Goal: Information Seeking & Learning: Find specific fact

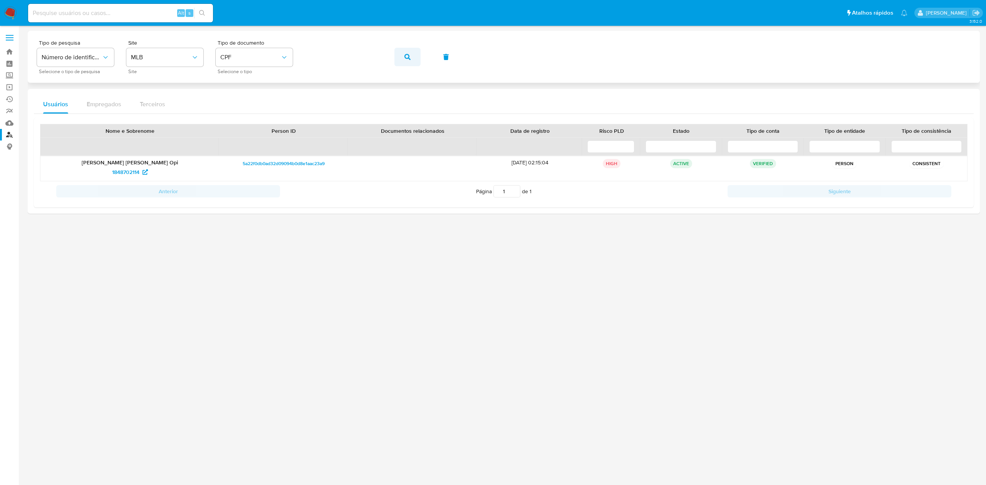
click at [410, 57] on button "button" at bounding box center [407, 57] width 26 height 18
click at [131, 170] on span "1111470143" at bounding box center [125, 172] width 25 height 12
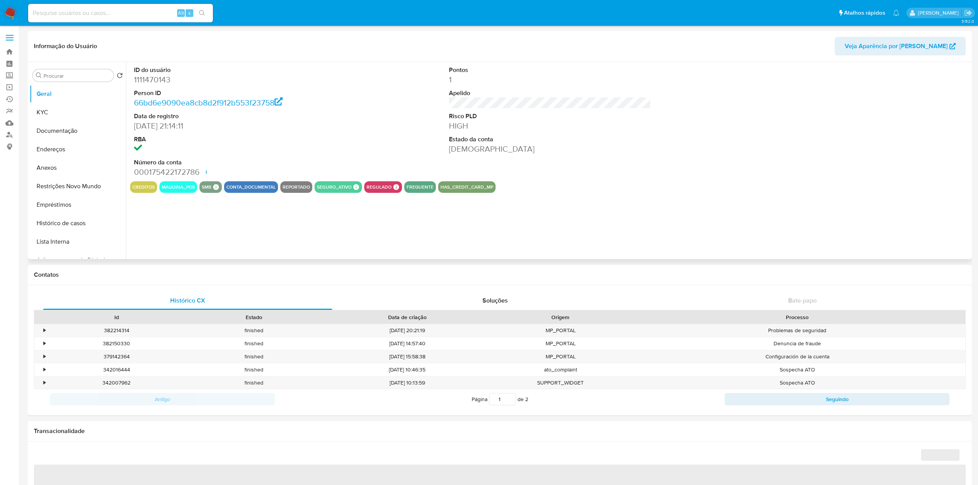
select select "10"
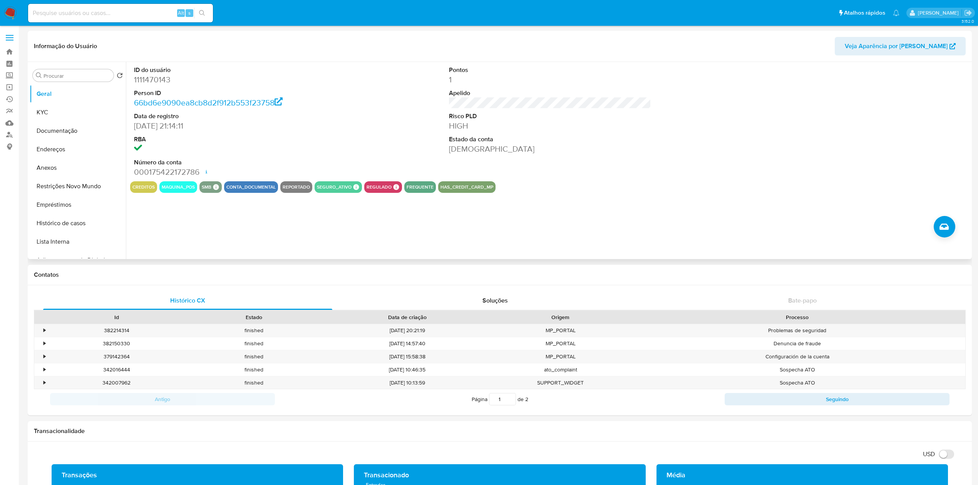
click at [310, 136] on dt "RBA" at bounding box center [235, 139] width 202 height 8
click at [60, 223] on button "Histórico de casos" at bounding box center [75, 223] width 90 height 18
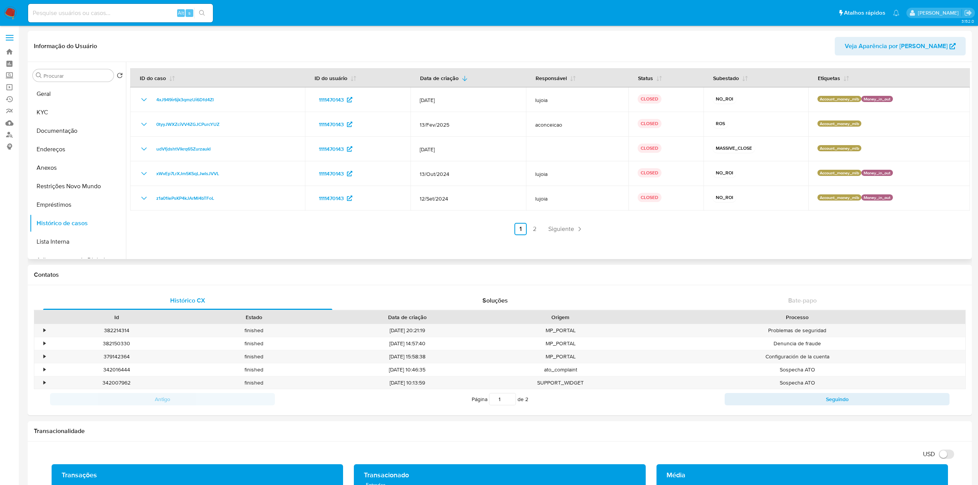
click at [639, 254] on div at bounding box center [548, 160] width 844 height 197
click at [531, 231] on link "2" at bounding box center [534, 229] width 12 height 12
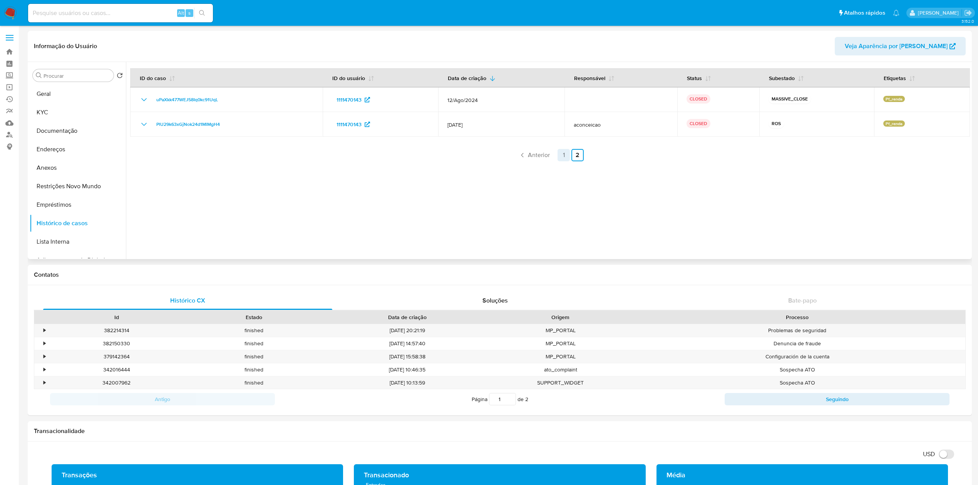
click at [561, 156] on link "1" at bounding box center [563, 155] width 12 height 12
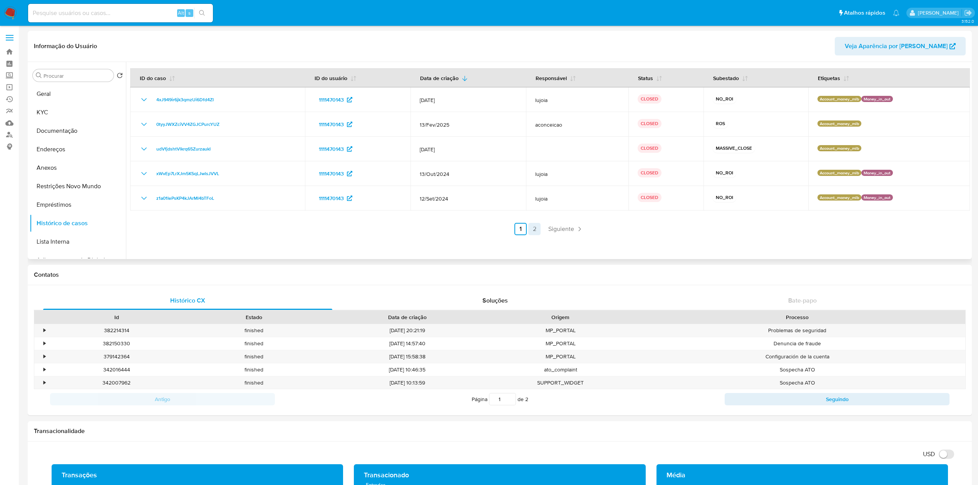
click at [533, 229] on link "2" at bounding box center [534, 229] width 12 height 12
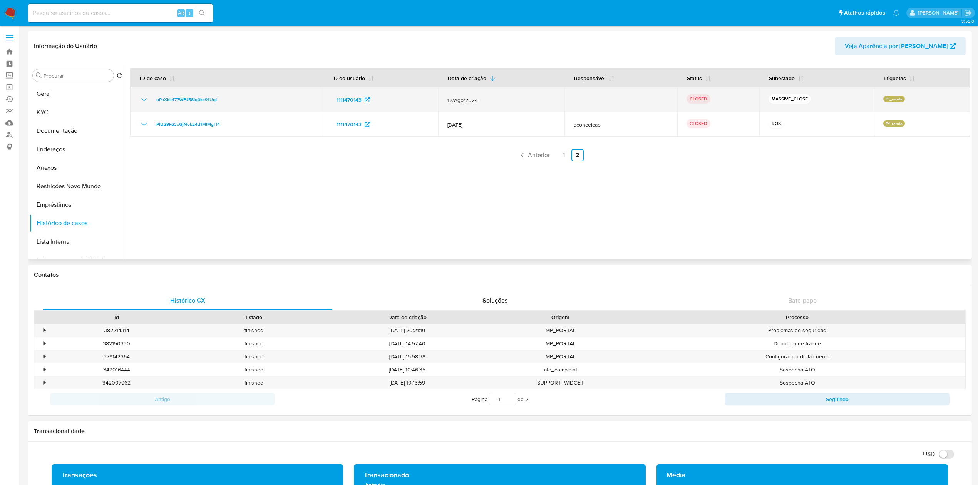
drag, startPoint x: 226, startPoint y: 100, endPoint x: 152, endPoint y: 99, distance: 74.7
click at [152, 99] on div "uPaXkk477WEJ58Iq0kc91UqL" at bounding box center [226, 99] width 174 height 9
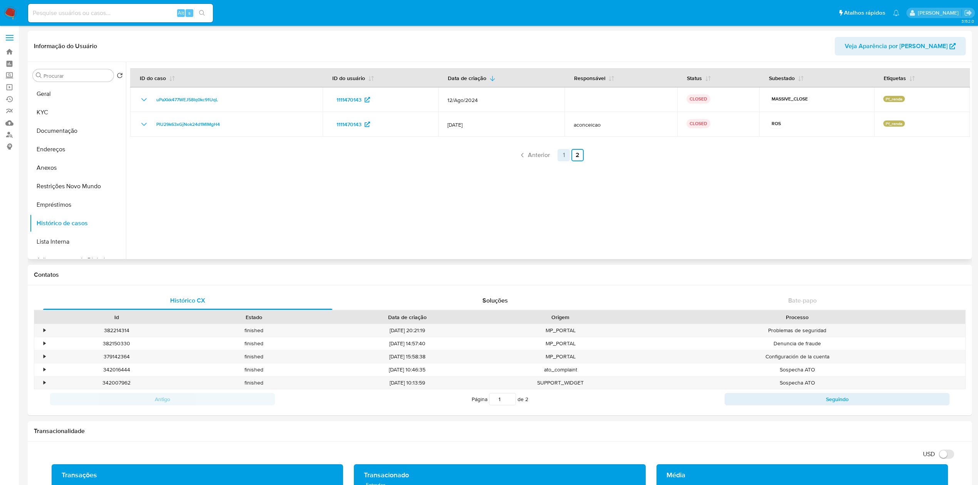
click at [564, 154] on link "1" at bounding box center [563, 155] width 12 height 12
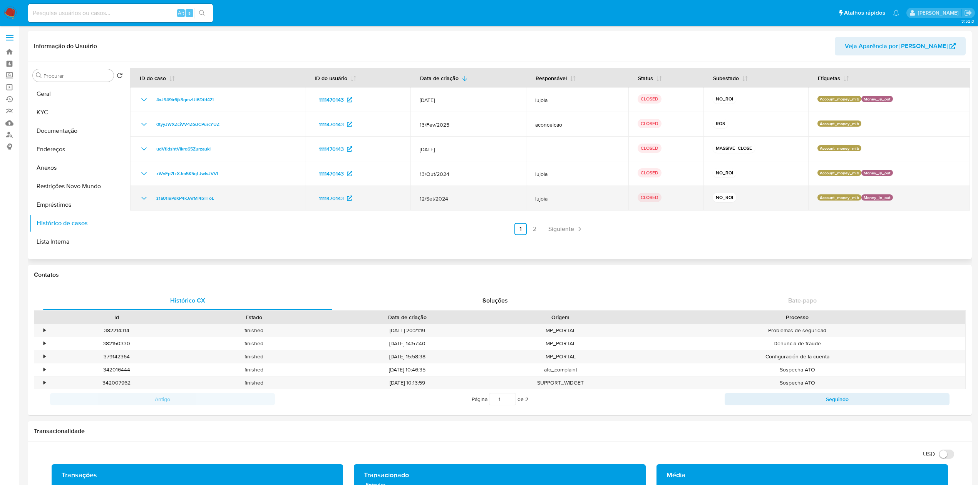
drag, startPoint x: 236, startPoint y: 199, endPoint x: 151, endPoint y: 196, distance: 84.8
click at [151, 196] on div "z1a01IePsKP4kJArMl4bTFoL" at bounding box center [217, 198] width 156 height 9
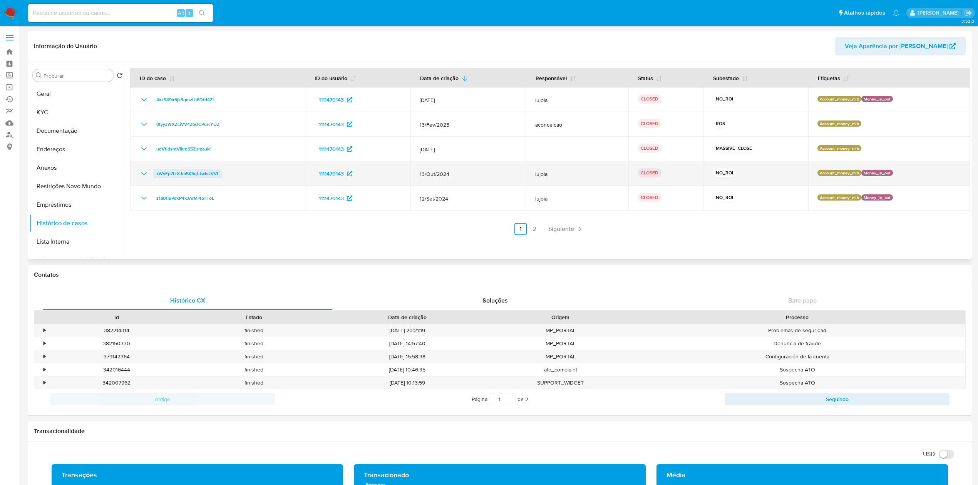
drag, startPoint x: 224, startPoint y: 173, endPoint x: 155, endPoint y: 173, distance: 68.9
click at [155, 173] on div "xWvEp7LrXJm5K5qLJwlsJVVL" at bounding box center [217, 173] width 156 height 9
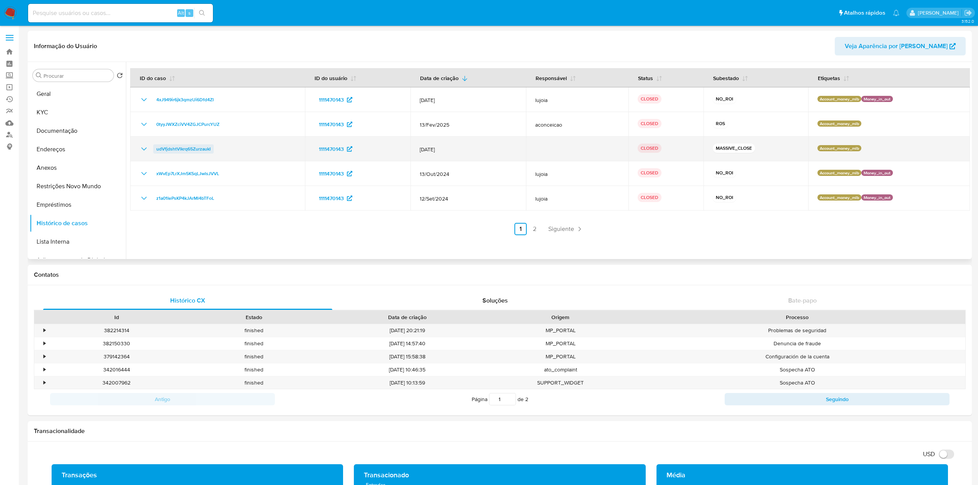
drag, startPoint x: 224, startPoint y: 151, endPoint x: 154, endPoint y: 151, distance: 70.1
click at [154, 151] on div "udVfjdshtVlkrq65ZurzaukI" at bounding box center [217, 148] width 156 height 9
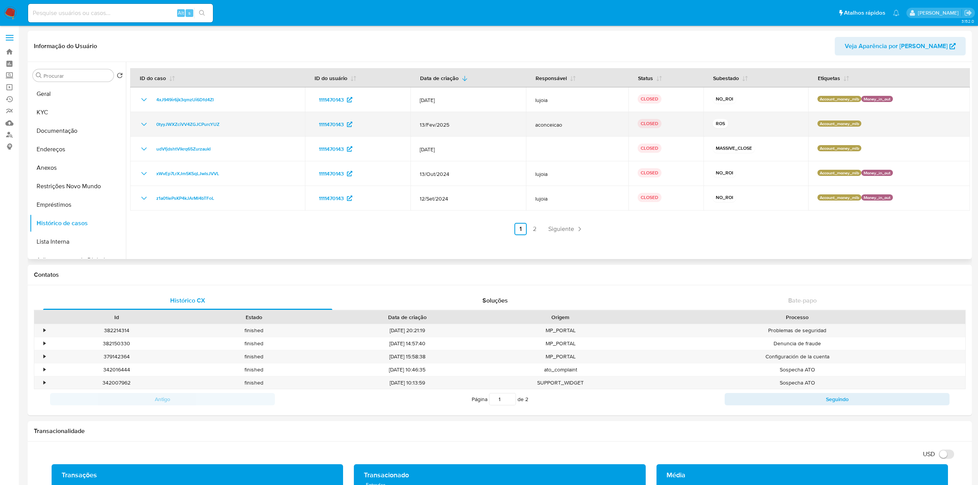
drag, startPoint x: 236, startPoint y: 123, endPoint x: 151, endPoint y: 121, distance: 85.1
click at [151, 121] on div "0tyyJWXZciVV4ZGJCPurcYUZ" at bounding box center [217, 124] width 156 height 9
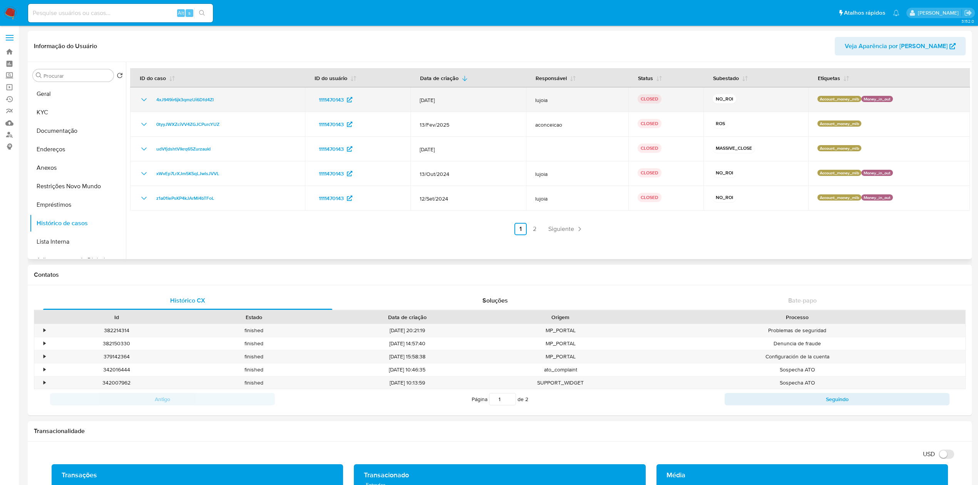
drag, startPoint x: 237, startPoint y: 102, endPoint x: 149, endPoint y: 97, distance: 88.7
click at [149, 97] on div "4xJ949ir6jk3qmzUi6Dfd4ZI" at bounding box center [217, 99] width 156 height 9
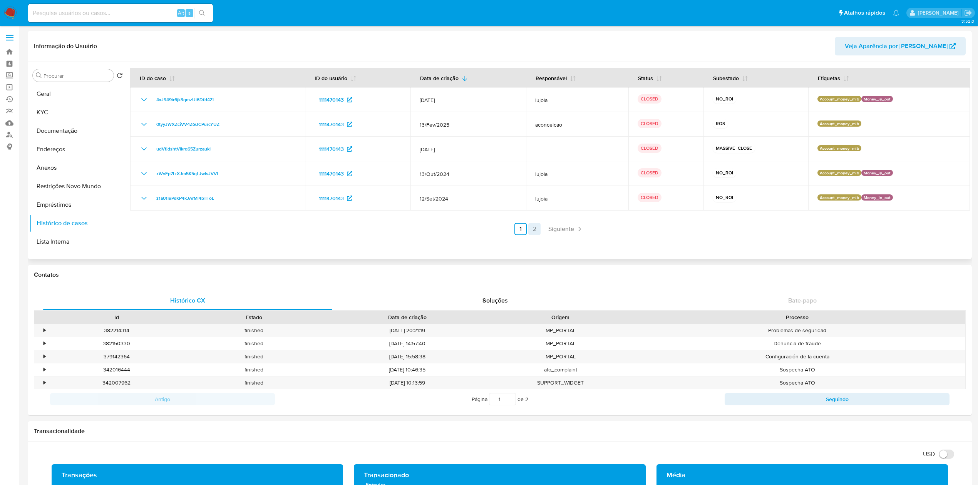
click at [537, 233] on link "2" at bounding box center [534, 229] width 12 height 12
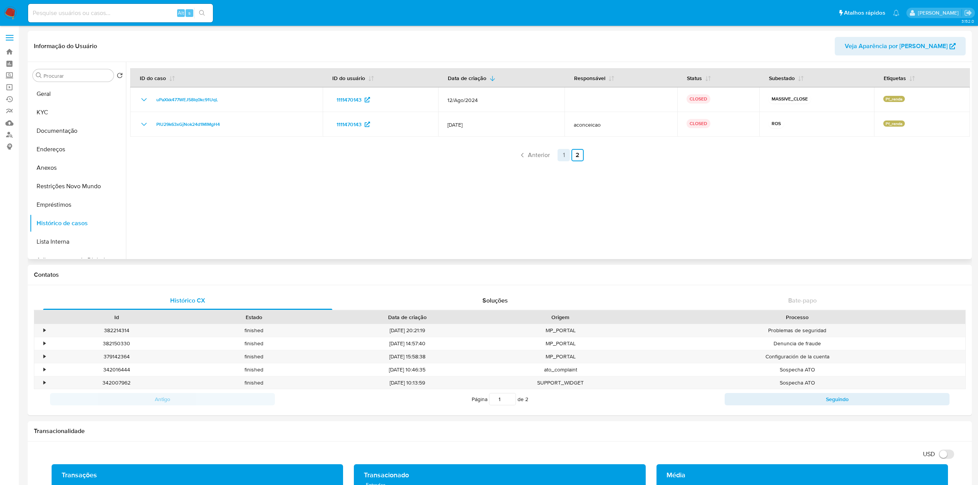
click at [559, 154] on link "1" at bounding box center [563, 155] width 12 height 12
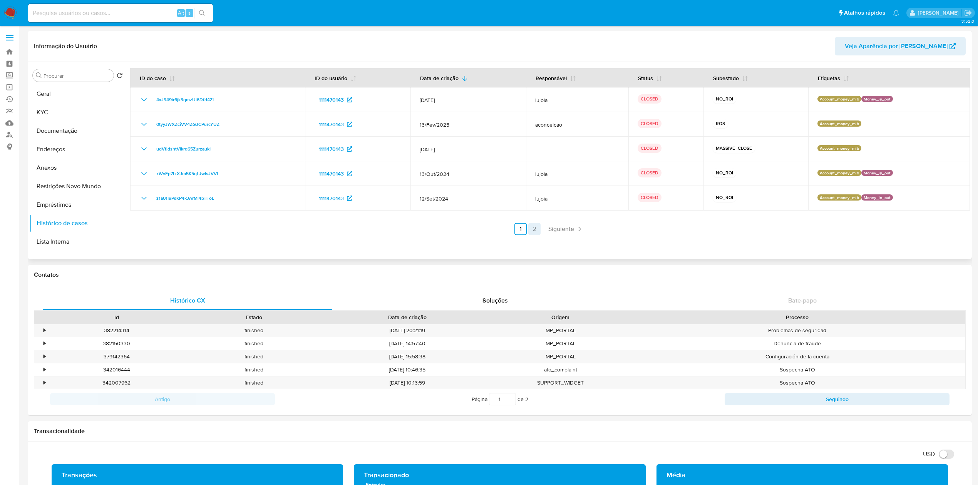
click at [534, 227] on link "2" at bounding box center [534, 229] width 12 height 12
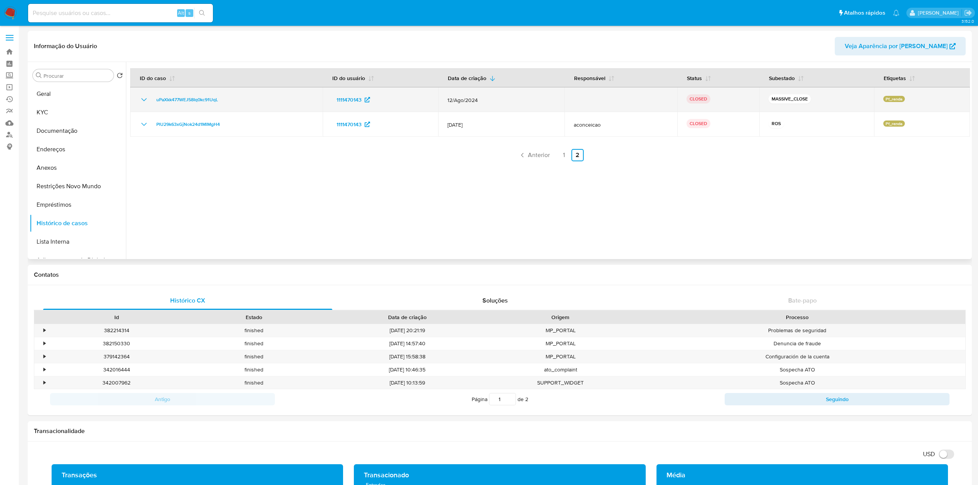
drag, startPoint x: 906, startPoint y: 100, endPoint x: 879, endPoint y: 98, distance: 26.3
click at [879, 98] on td "Pf_renda" at bounding box center [922, 99] width 96 height 25
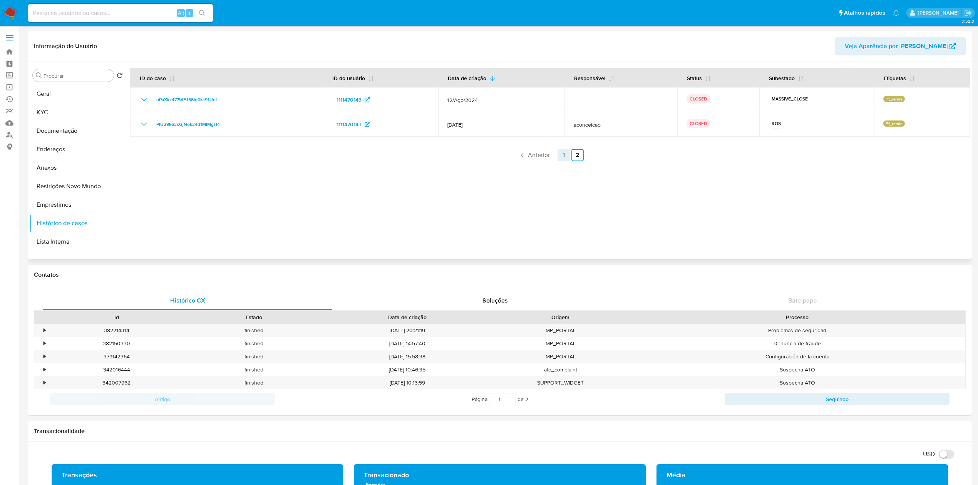
click at [562, 152] on link "1" at bounding box center [563, 155] width 12 height 12
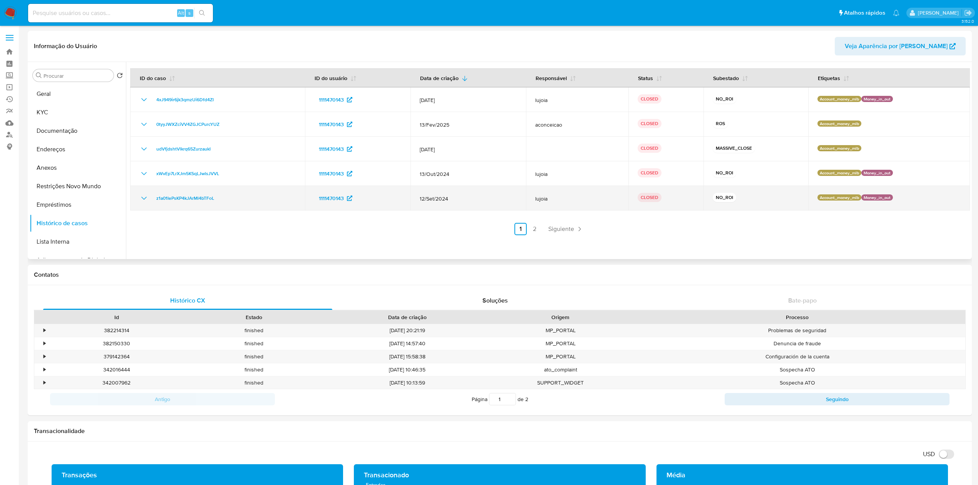
drag, startPoint x: 814, startPoint y: 196, endPoint x: 889, endPoint y: 199, distance: 74.7
click at [889, 199] on div "Account_money_mlb Money_in_out" at bounding box center [888, 198] width 143 height 8
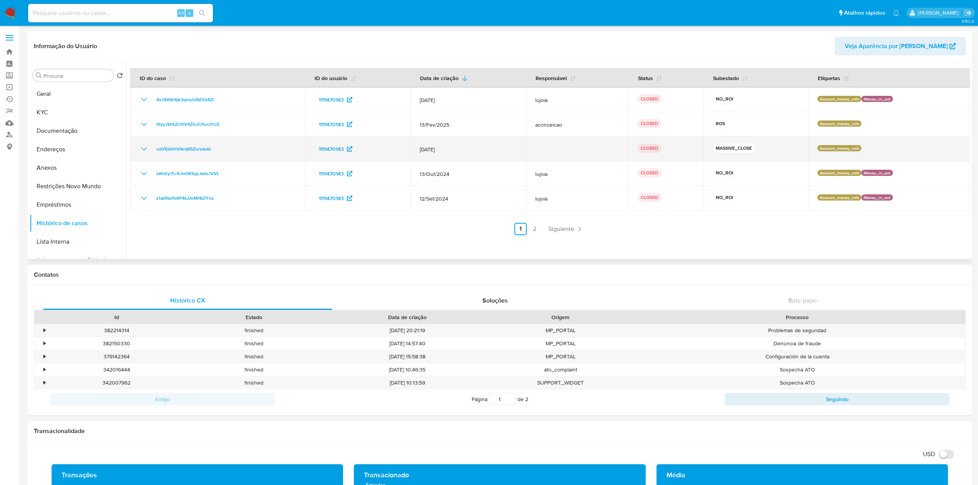
drag, startPoint x: 856, startPoint y: 149, endPoint x: 814, endPoint y: 147, distance: 42.8
click at [817, 147] on p "Account_money_mlb" at bounding box center [839, 148] width 44 height 6
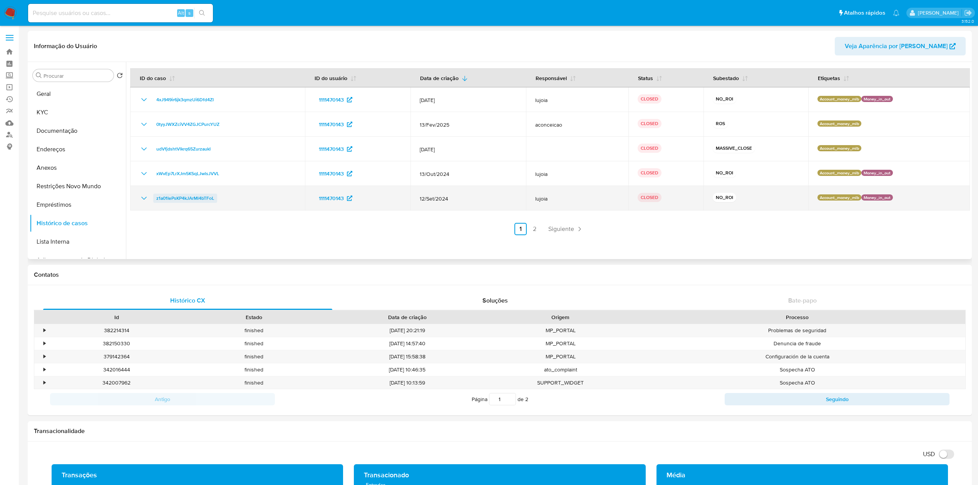
click at [175, 197] on span "z1a01IePsKP4kJArMl4bTFoL" at bounding box center [185, 198] width 58 height 9
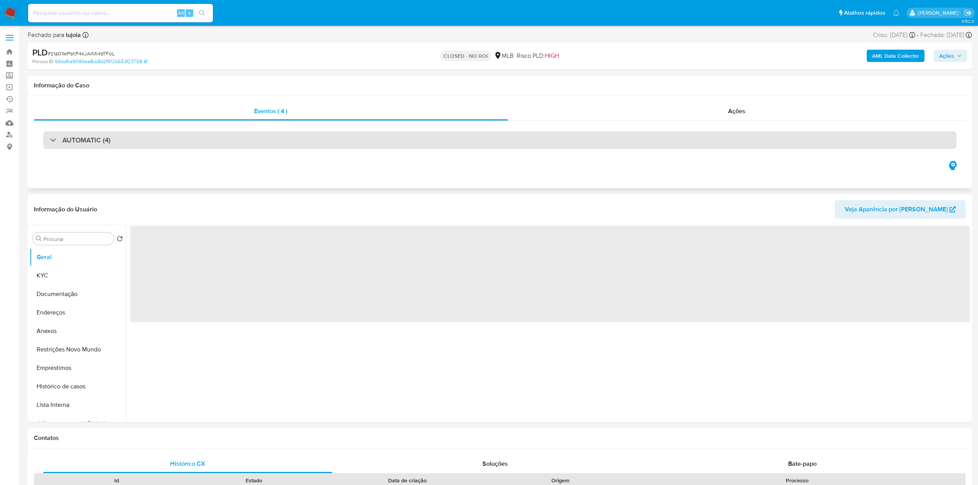
click at [74, 134] on div "AUTOMATIC (4)" at bounding box center [499, 140] width 913 height 18
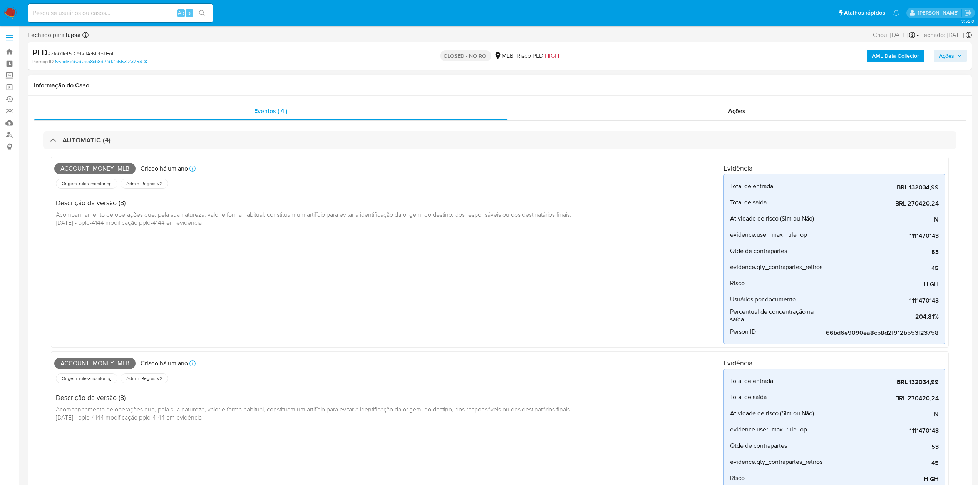
select select "10"
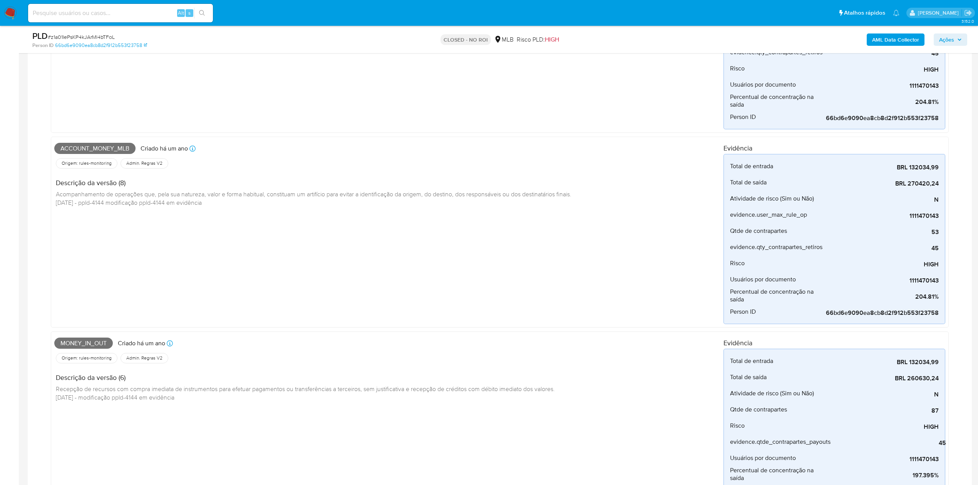
scroll to position [359, 0]
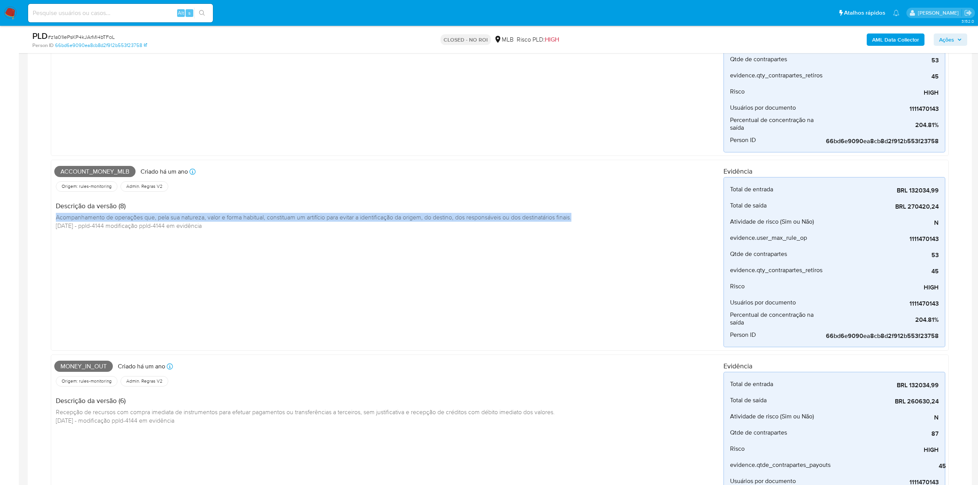
drag, startPoint x: 55, startPoint y: 219, endPoint x: 580, endPoint y: 219, distance: 524.4
click at [577, 219] on div "Descrição da versão (8) Acompanhamento de operações que, pela sua natureza, val…" at bounding box center [315, 214] width 523 height 43
copy span "Acompanhamento de operações que, pela sua natureza, valor e forma habitual, con…"
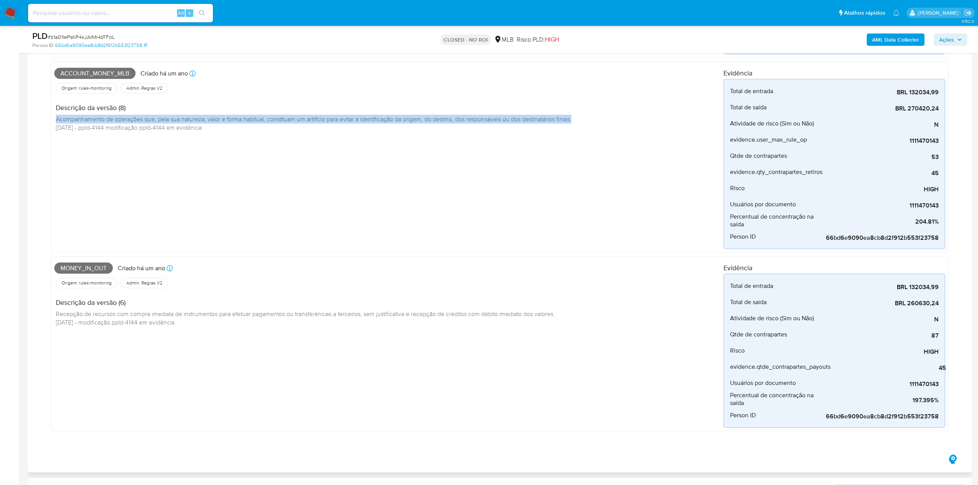
scroll to position [462, 0]
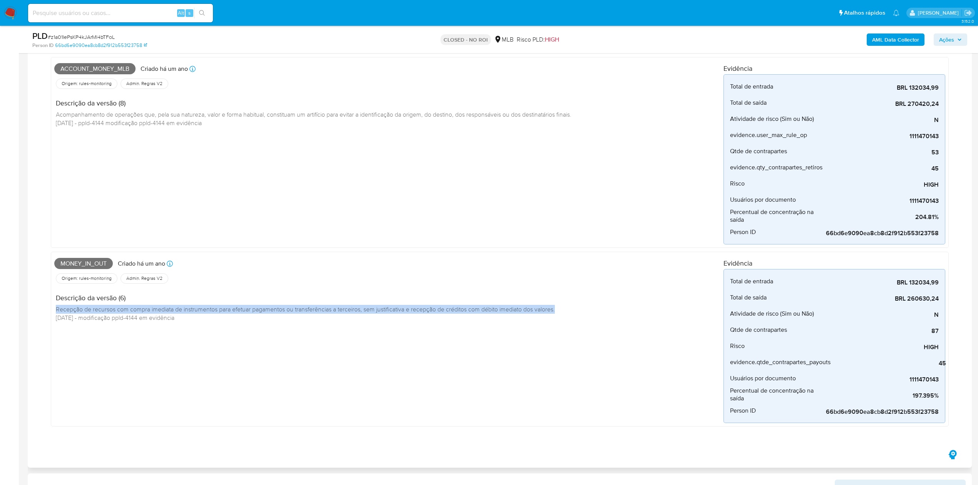
drag, startPoint x: 56, startPoint y: 313, endPoint x: 565, endPoint y: 312, distance: 509.0
click at [561, 313] on div "Descrição da versão (6) Recepção de recursos com compra imediata de instrumento…" at bounding box center [307, 306] width 507 height 43
copy span "Recepção de recursos com compra imediata de instrumentos para efetuar pagamento…"
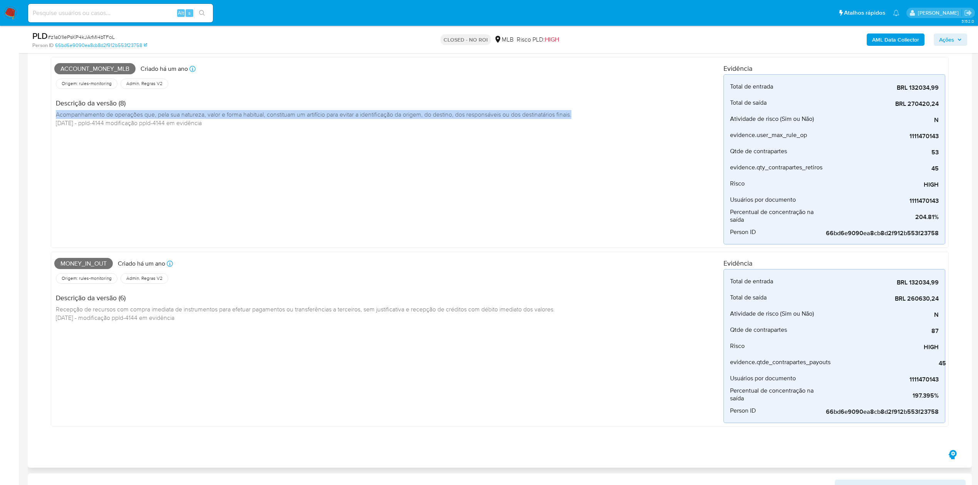
drag, startPoint x: 55, startPoint y: 117, endPoint x: 580, endPoint y: 117, distance: 524.4
click at [577, 117] on div "Descrição da versão (8) Acompanhamento de operações que, pela sua natureza, val…" at bounding box center [315, 111] width 523 height 43
copy span "Acompanhamento de operações que, pela sua natureza, valor e forma habitual, con…"
